Goal: Use online tool/utility: Utilize a website feature to perform a specific function

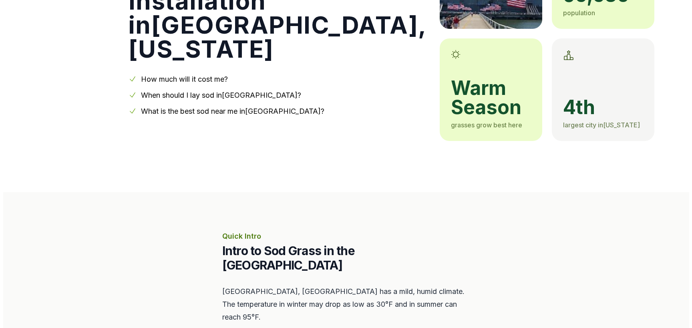
scroll to position [333, 0]
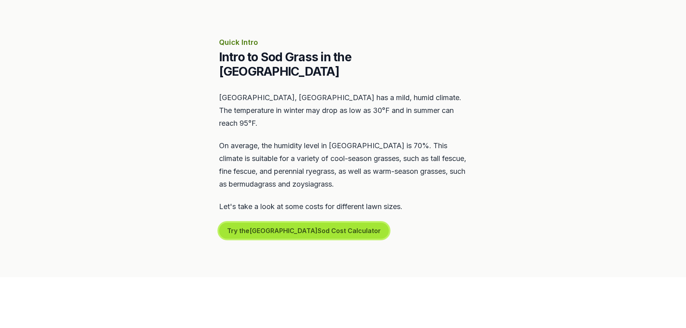
click at [260, 223] on button "Try the Mount Pleasant Sod Cost Calculator" at bounding box center [304, 231] width 170 height 16
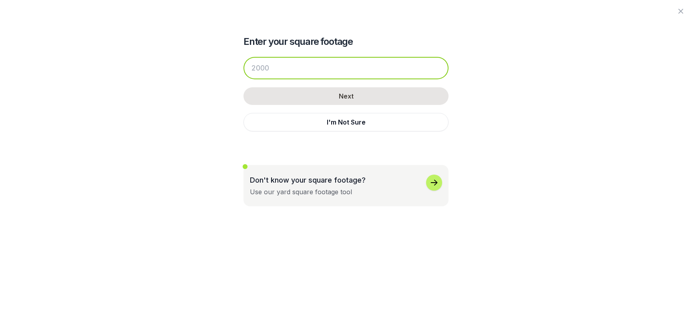
drag, startPoint x: 274, startPoint y: 68, endPoint x: 224, endPoint y: 67, distance: 49.3
click at [224, 67] on div "Enter your square footage Next I'm Not Sure Don't know your square footage? Use…" at bounding box center [346, 103] width 436 height 206
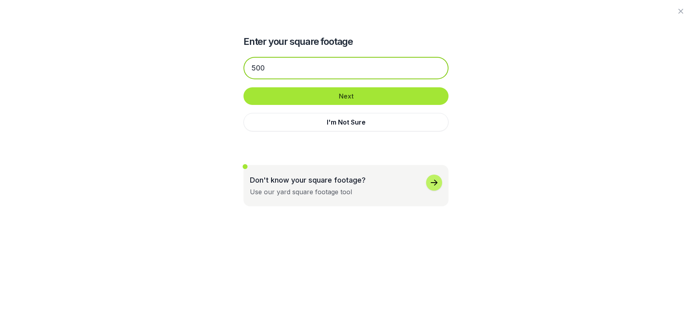
type input "500"
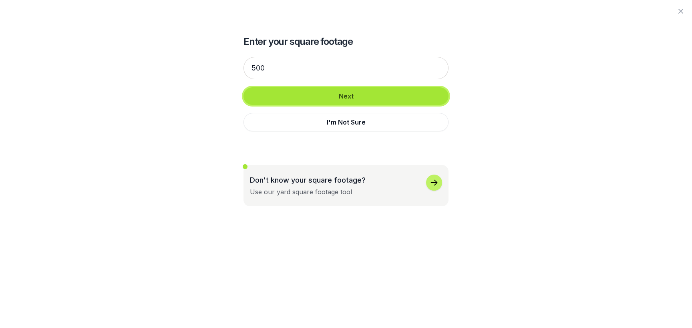
click at [291, 94] on button "Next" at bounding box center [346, 96] width 205 height 18
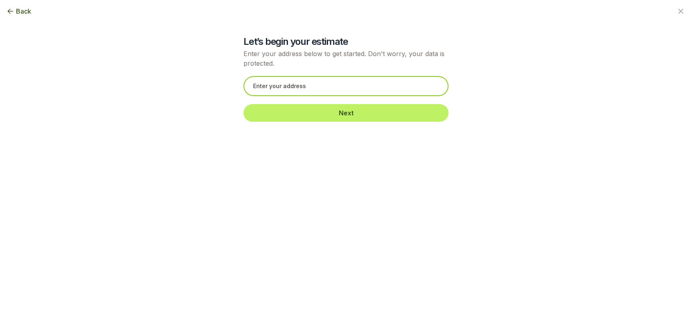
click at [291, 89] on input "text" at bounding box center [346, 86] width 205 height 20
drag, startPoint x: 296, startPoint y: 87, endPoint x: 423, endPoint y: 78, distance: 127.7
click at [423, 78] on input "[STREET_ADDRESS]" at bounding box center [346, 86] width 205 height 20
drag, startPoint x: 412, startPoint y: 85, endPoint x: 88, endPoint y: 79, distance: 324.2
click at [88, 79] on div "Back Enter your square footage 500 Next I'm Not Sure Let’s begin your estimate …" at bounding box center [346, 164] width 692 height 328
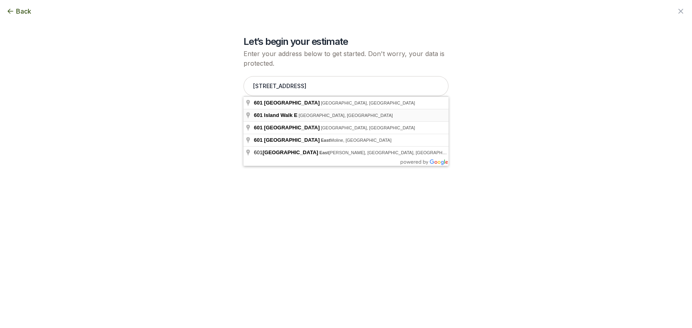
type input "[STREET_ADDRESS]"
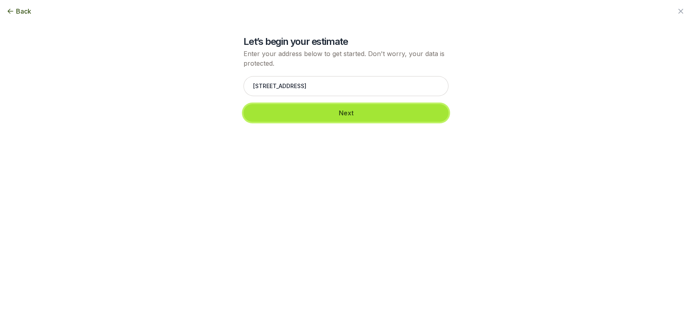
click at [303, 118] on button "Next" at bounding box center [346, 113] width 205 height 18
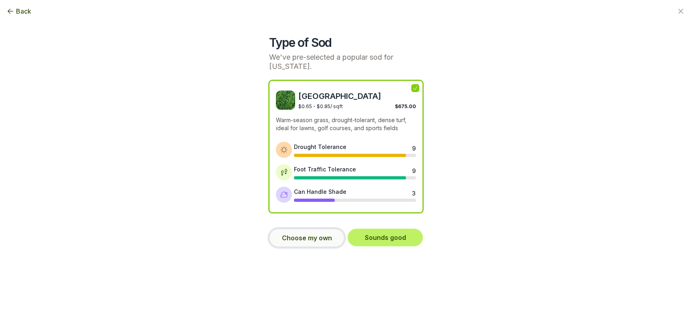
click at [310, 239] on button "Choose my own" at bounding box center [306, 238] width 75 height 18
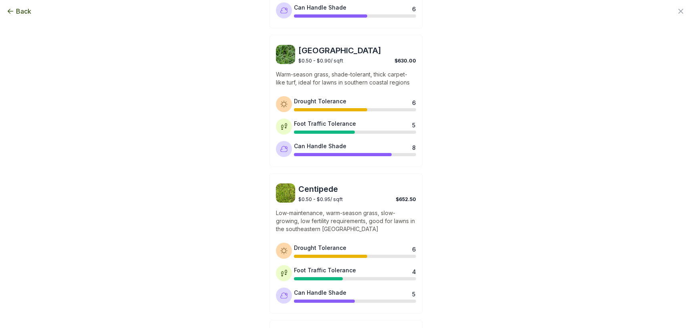
scroll to position [444, 0]
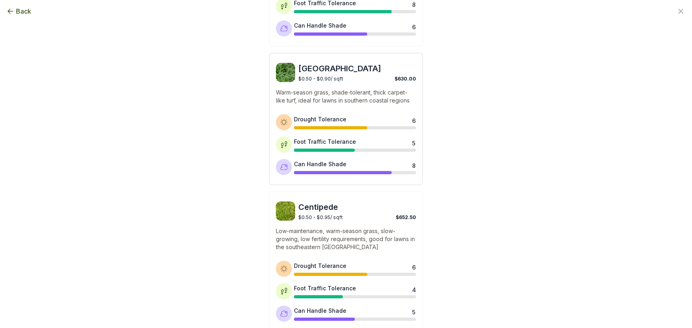
click at [330, 93] on p "Warm-season grass, shade-tolerant, thick carpet-like turf, ideal for lawns in s…" at bounding box center [346, 97] width 140 height 16
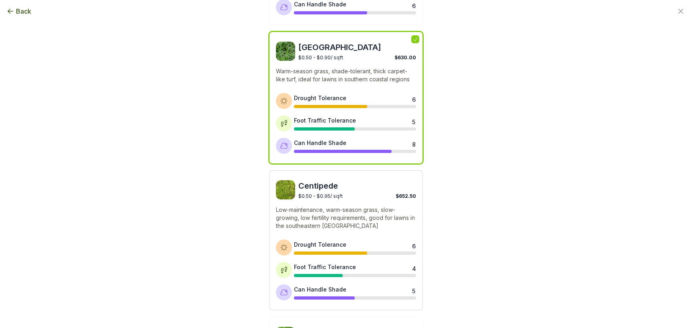
scroll to position [634, 0]
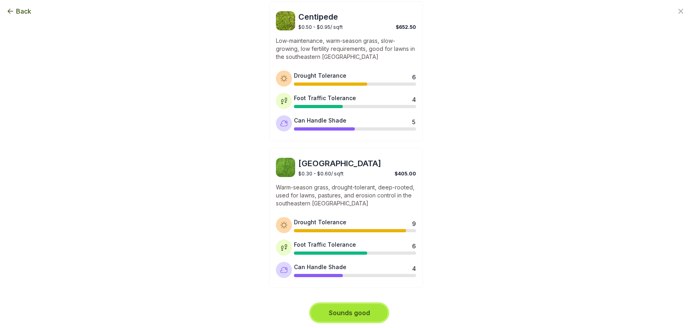
click at [357, 319] on button "Sounds good" at bounding box center [349, 313] width 77 height 18
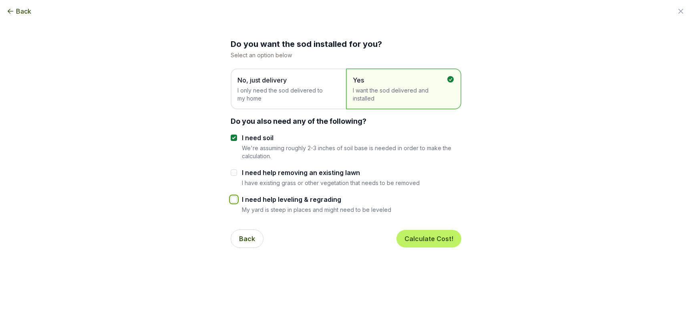
click at [231, 200] on input "I need help leveling & regrading" at bounding box center [234, 199] width 6 height 6
checkbox input "true"
click at [437, 240] on button "Calculate Cost!" at bounding box center [429, 239] width 65 height 18
